Goal: Task Accomplishment & Management: Manage account settings

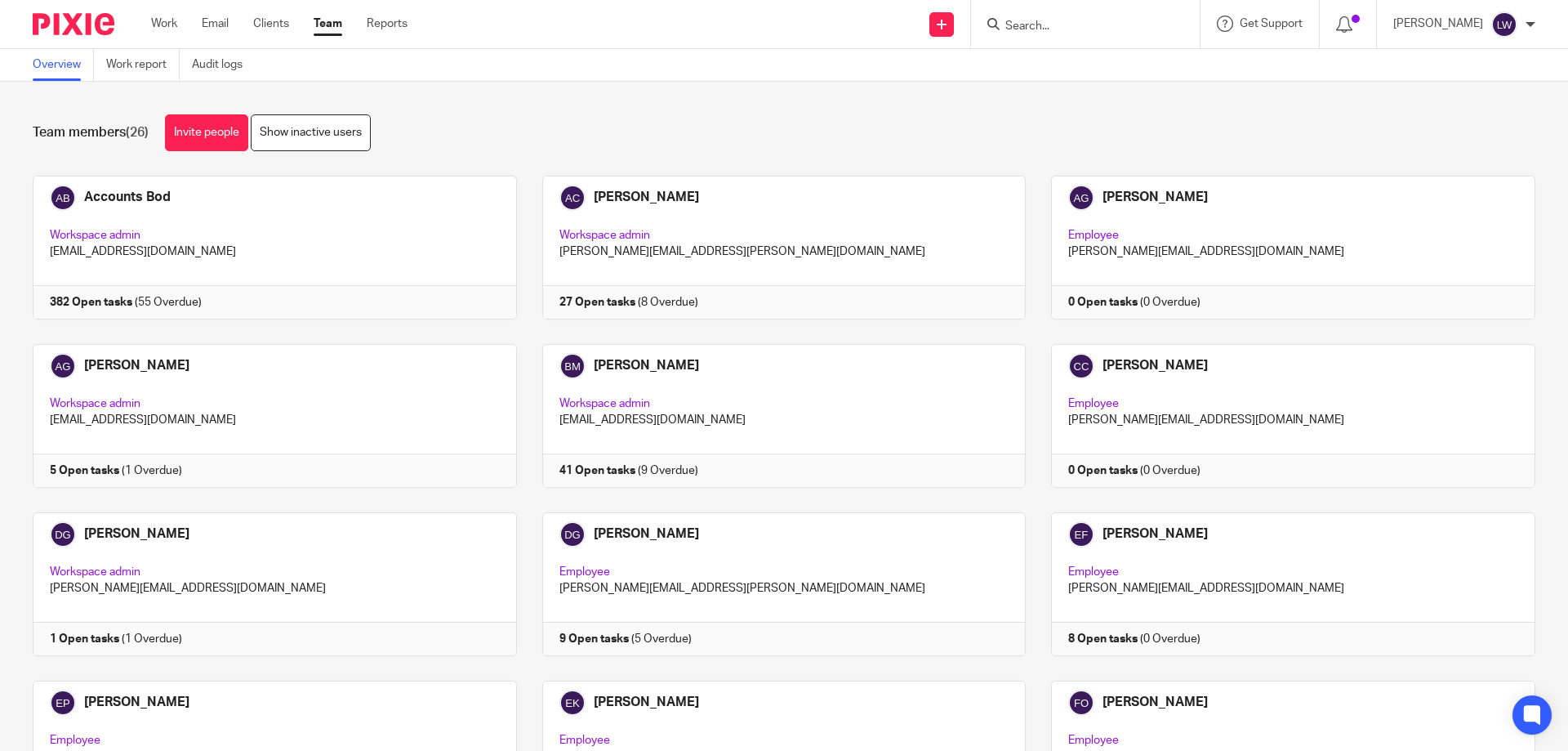
click at [1019, 17] on form at bounding box center [1091, 23] width 174 height 20
click at [1022, 23] on input "Search" at bounding box center [1077, 27] width 147 height 15
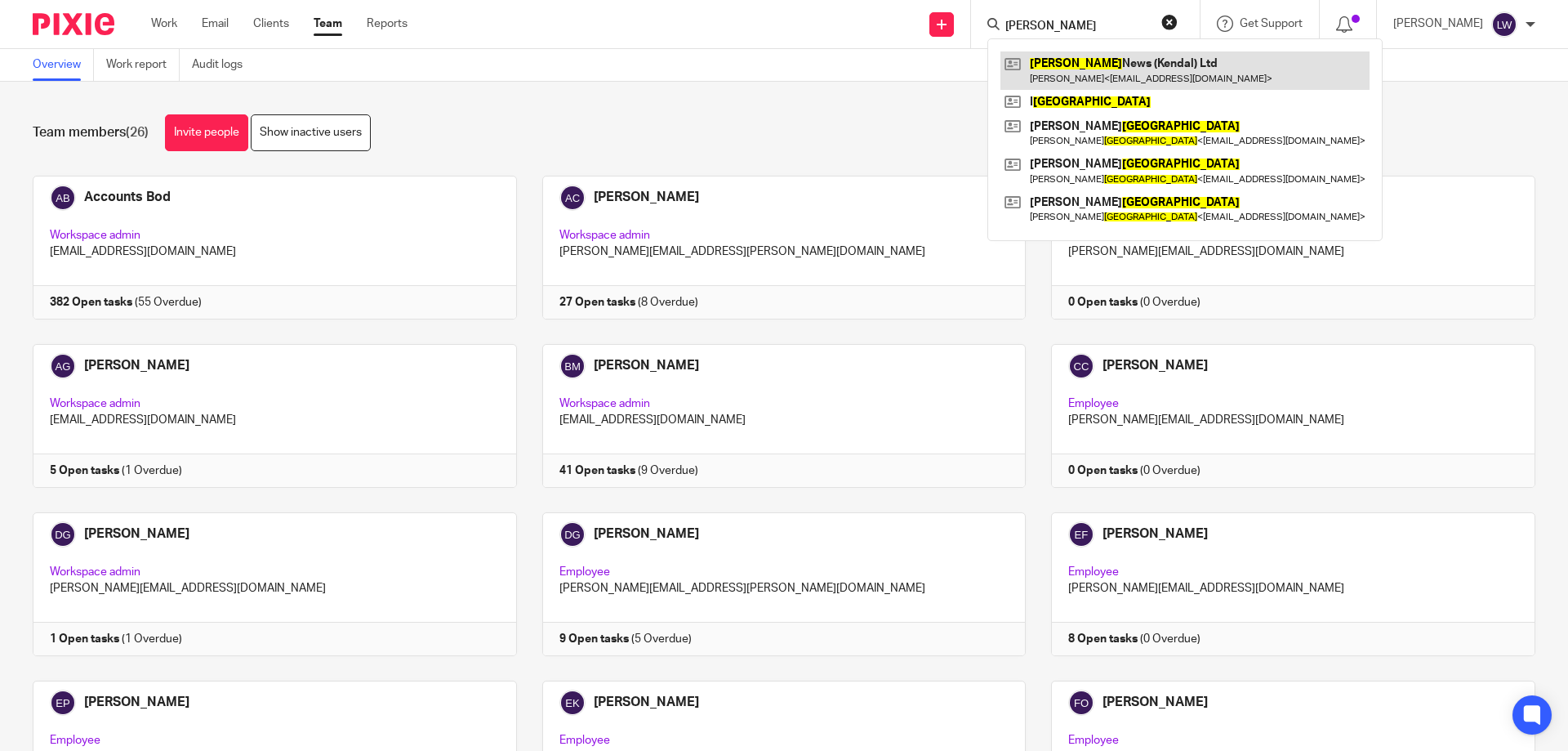
type input "Kirkland"
click at [1113, 70] on link at bounding box center [1185, 70] width 369 height 37
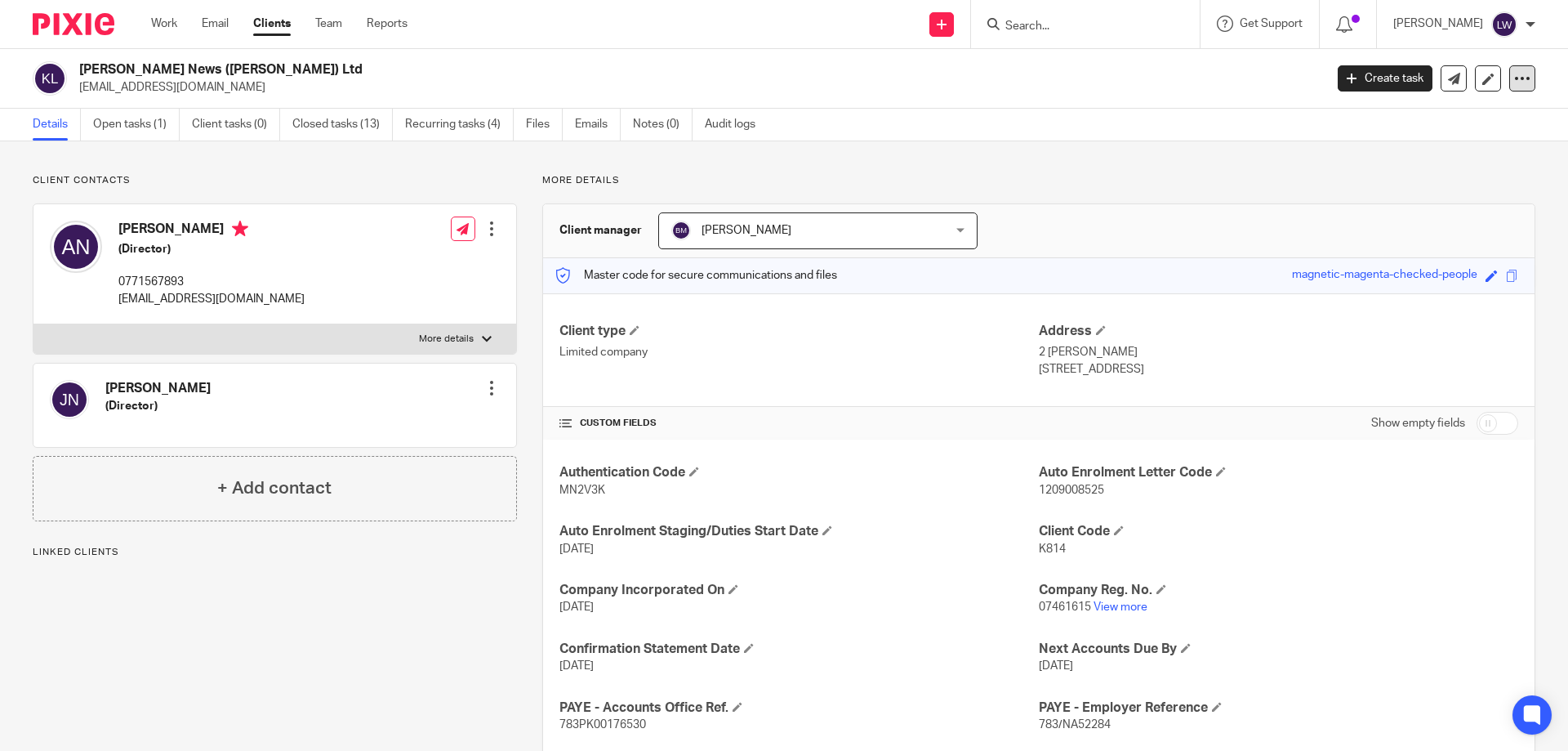
click at [1514, 76] on icon at bounding box center [1522, 78] width 17 height 17
click at [1394, 191] on button "Archive client" at bounding box center [1421, 190] width 181 height 21
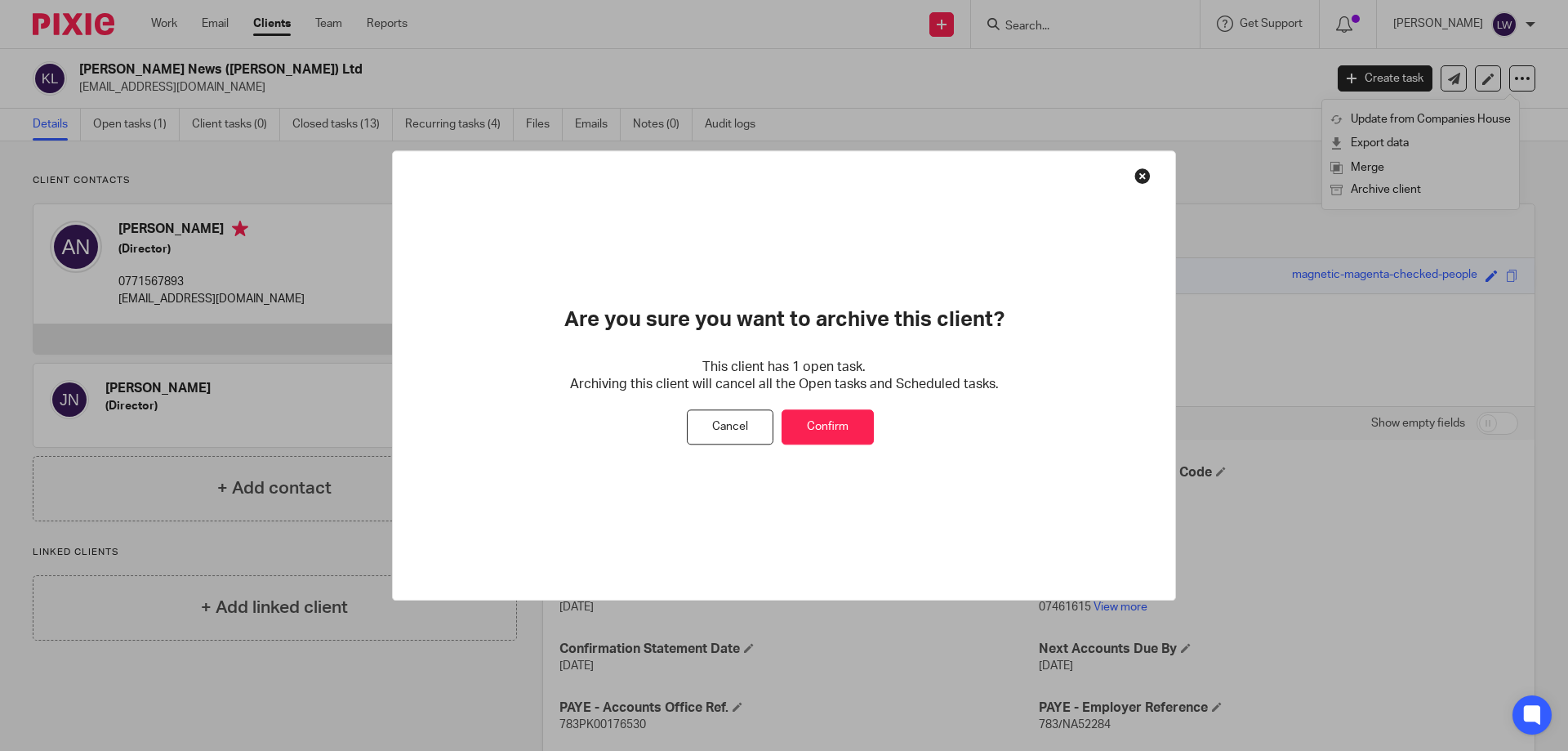
click at [833, 423] on button "Confirm" at bounding box center [827, 428] width 92 height 35
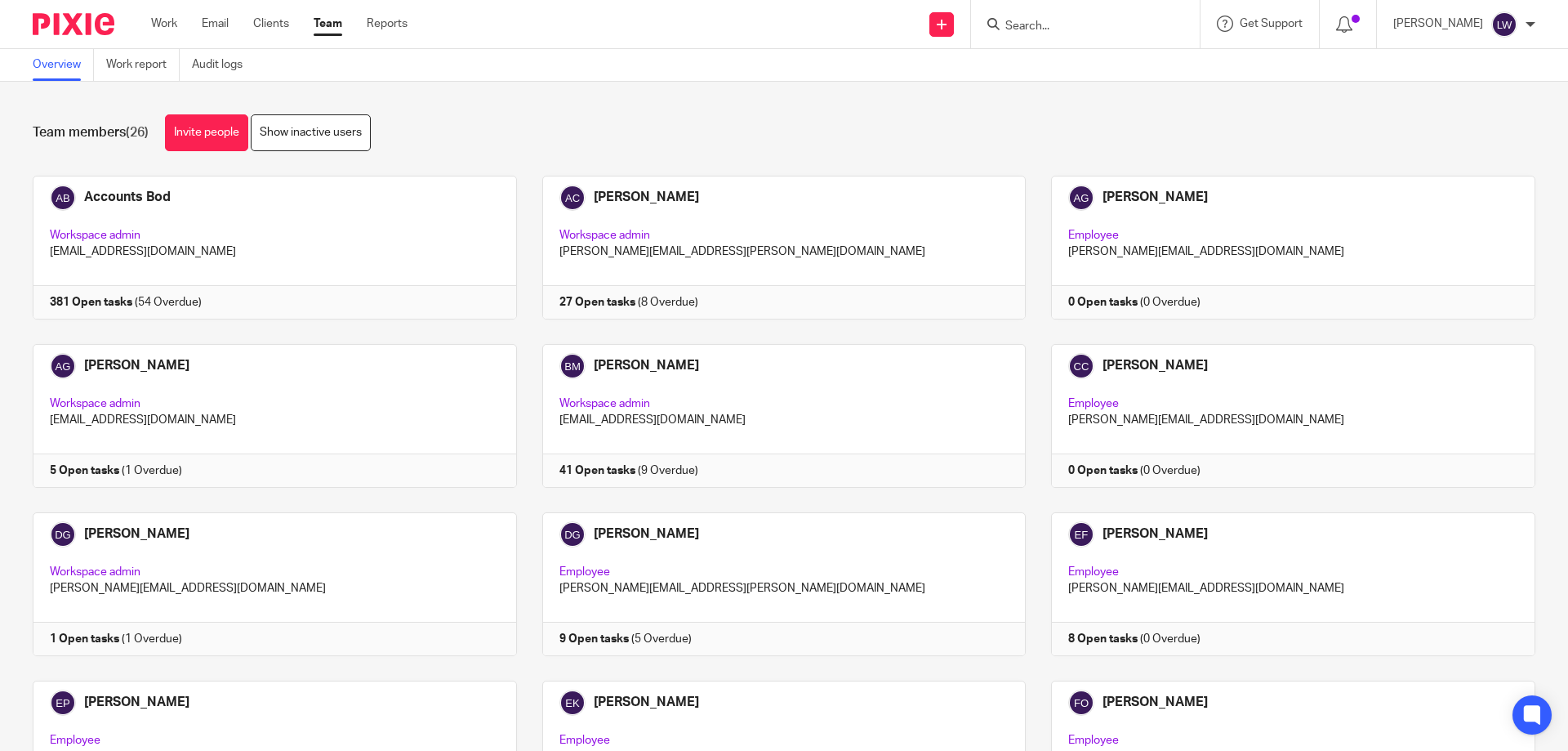
click at [1020, 23] on input "Search" at bounding box center [1077, 27] width 147 height 15
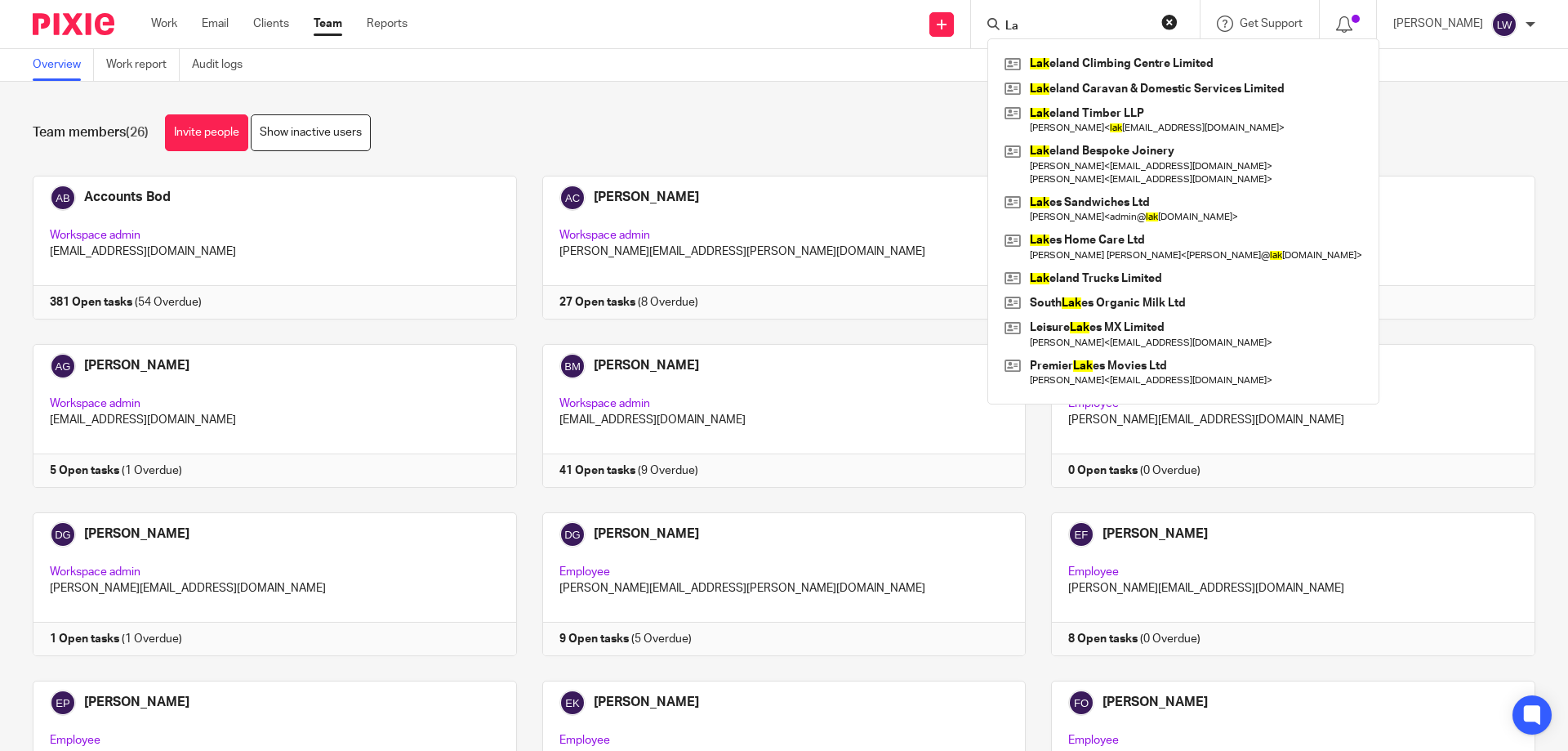
type input "L"
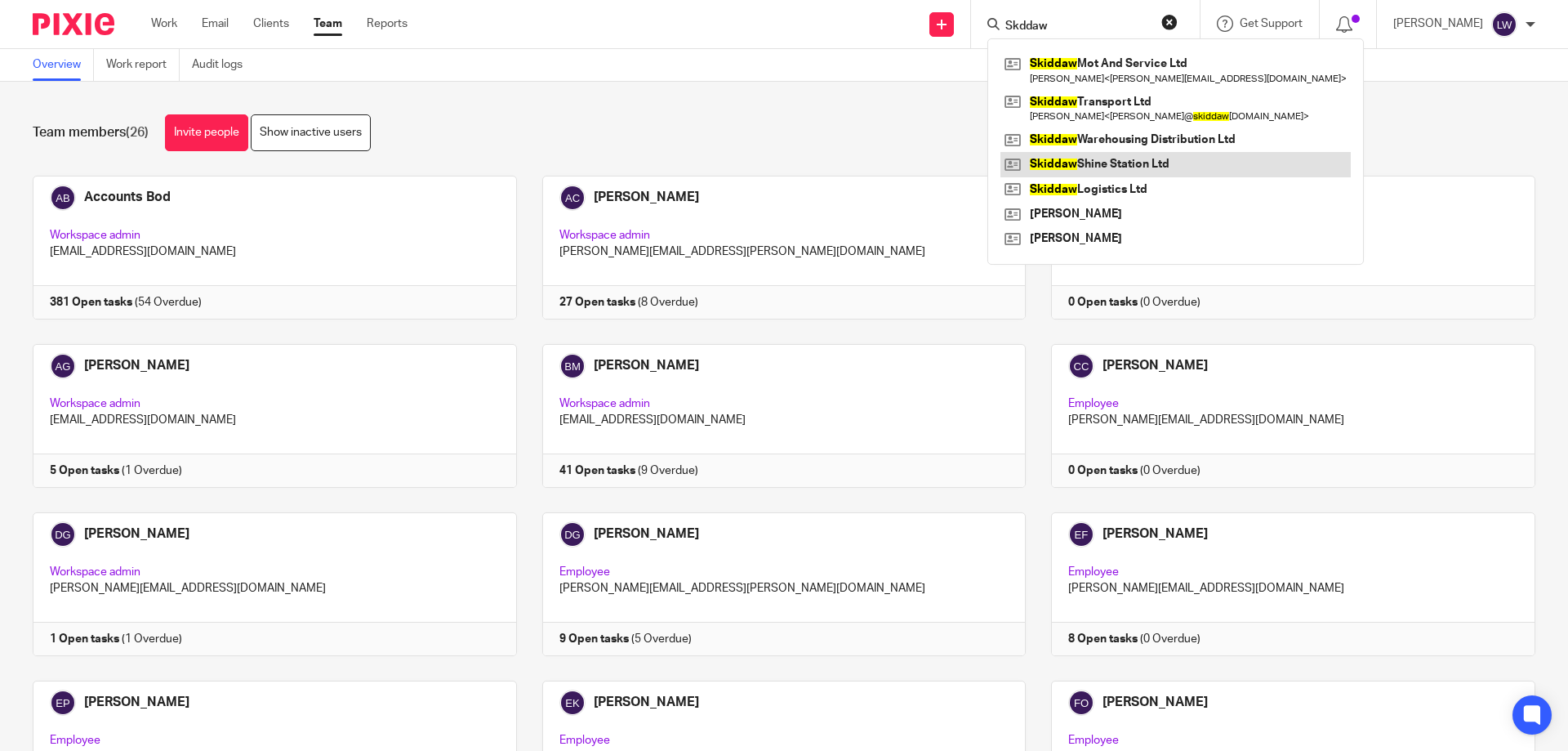
type input "Skddaw"
click at [1099, 159] on link at bounding box center [1175, 164] width 350 height 24
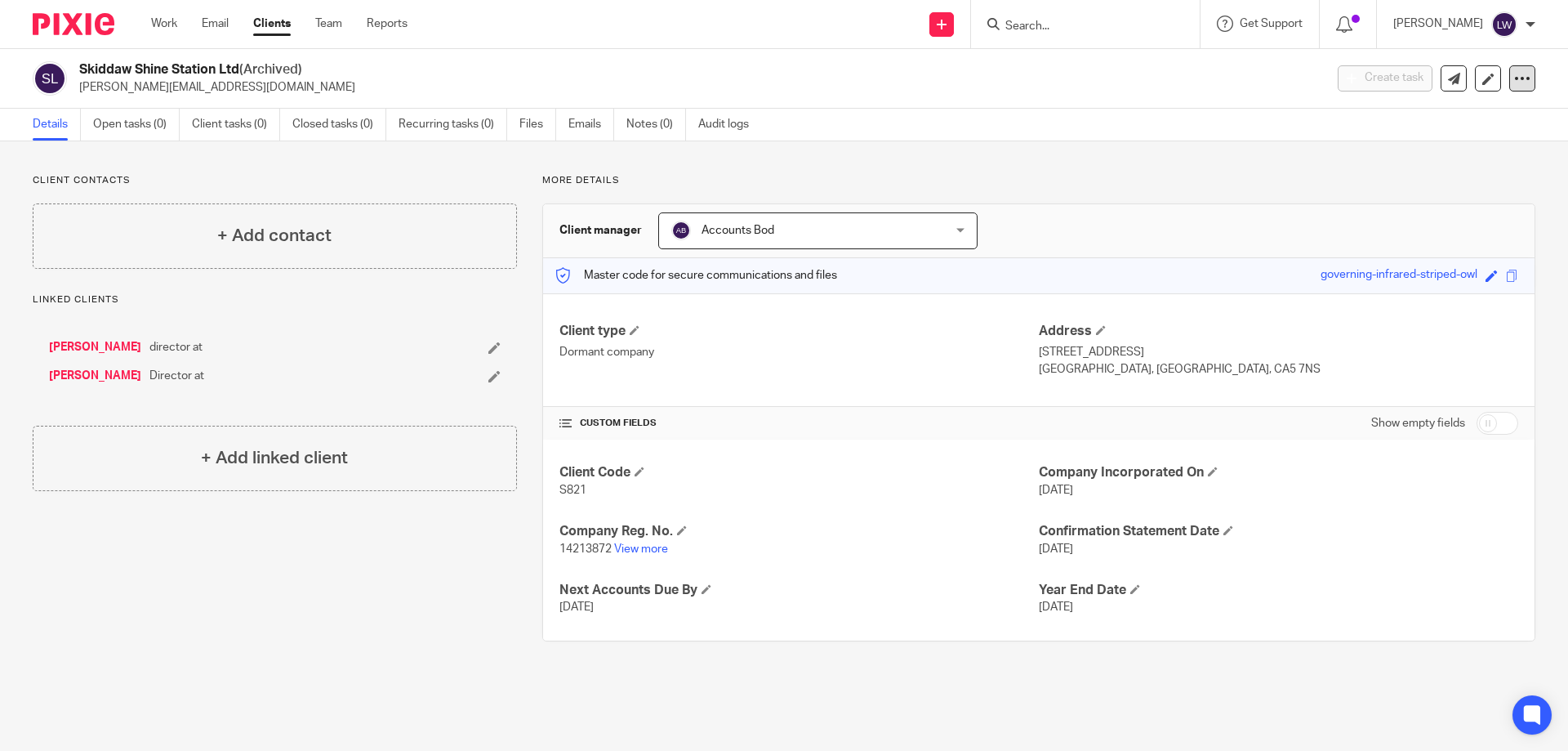
click at [1514, 77] on icon at bounding box center [1522, 78] width 17 height 17
click at [1203, 165] on div "Client contacts + Add contact Linked clients James Porter director at Jennifer …" at bounding box center [784, 408] width 1568 height 533
